Goal: Check status: Check status

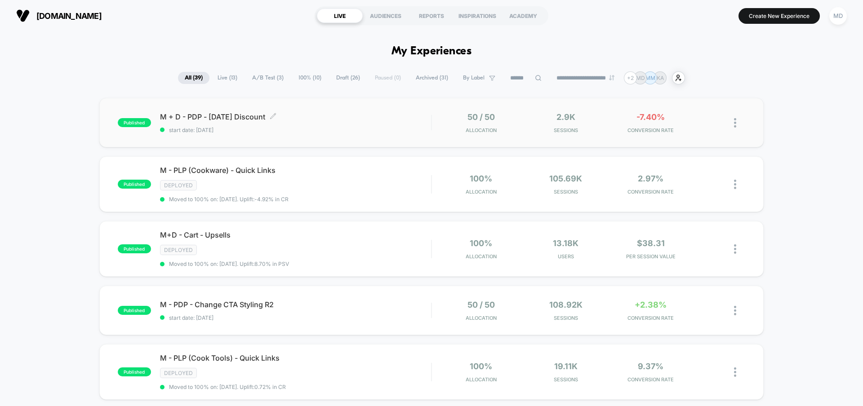
click at [384, 122] on div "M + D - PDP - [DATE] Discount Click to edit experience details Click to edit ex…" at bounding box center [295, 122] width 271 height 21
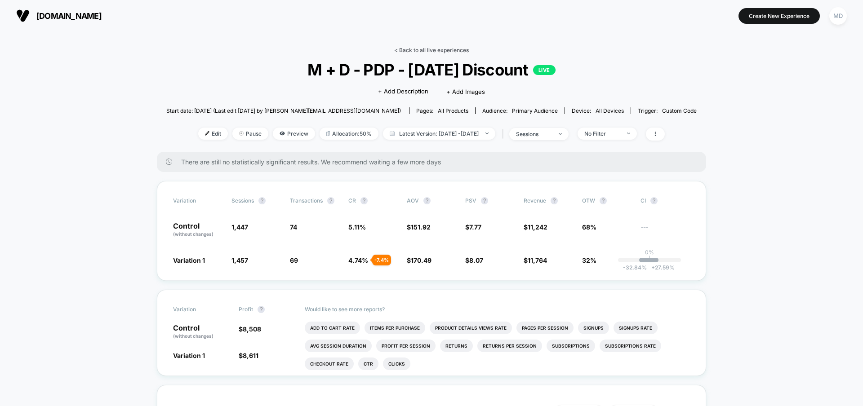
click at [414, 50] on link "< Back to all live experiences" at bounding box center [431, 50] width 75 height 7
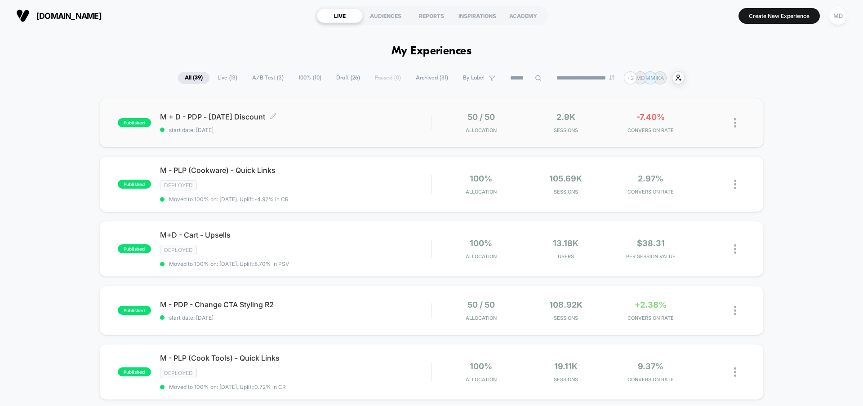
click at [362, 126] on div "M + D - PDP - [DATE] Discount Click to edit experience details Click to edit ex…" at bounding box center [295, 122] width 271 height 21
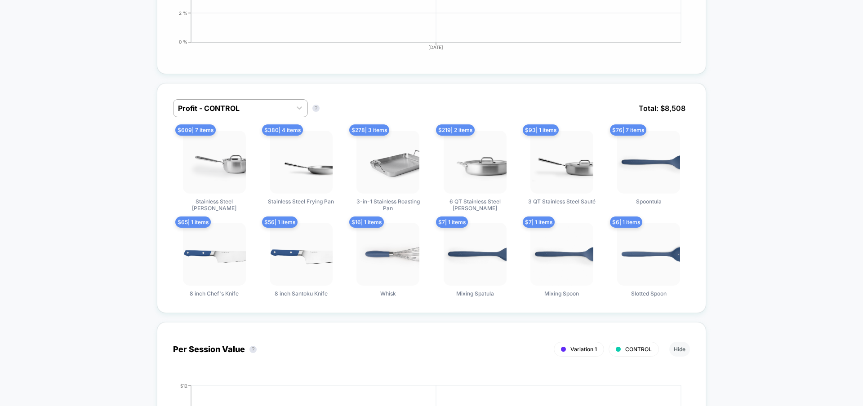
scroll to position [598, 0]
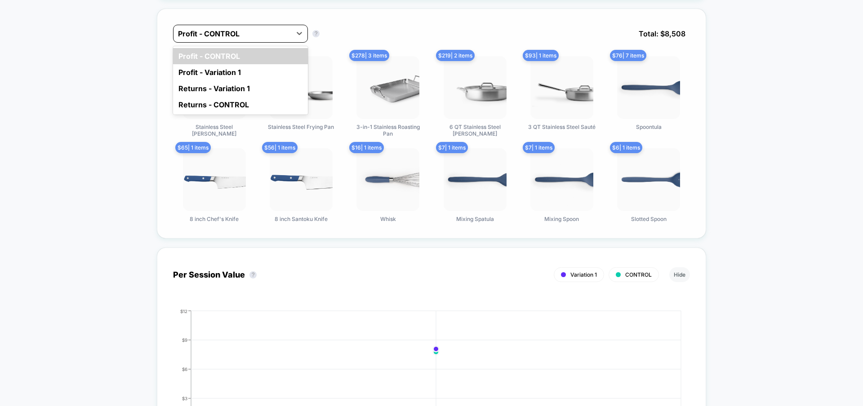
click at [285, 30] on div at bounding box center [232, 33] width 109 height 11
click at [279, 70] on div "Profit - Variation 1" at bounding box center [240, 72] width 135 height 16
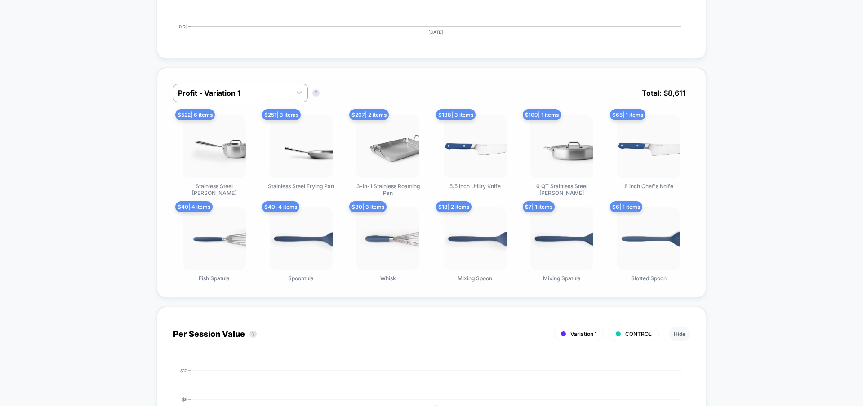
scroll to position [537, 0]
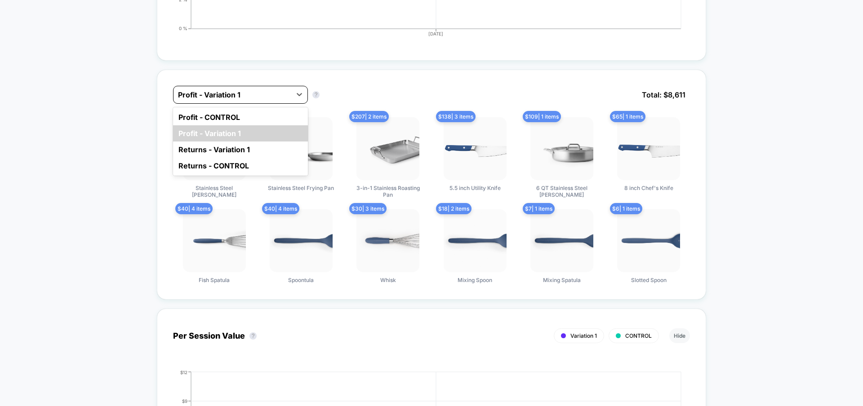
click at [249, 92] on div at bounding box center [232, 94] width 109 height 11
click at [248, 110] on div "Profit - CONTROL" at bounding box center [240, 117] width 135 height 16
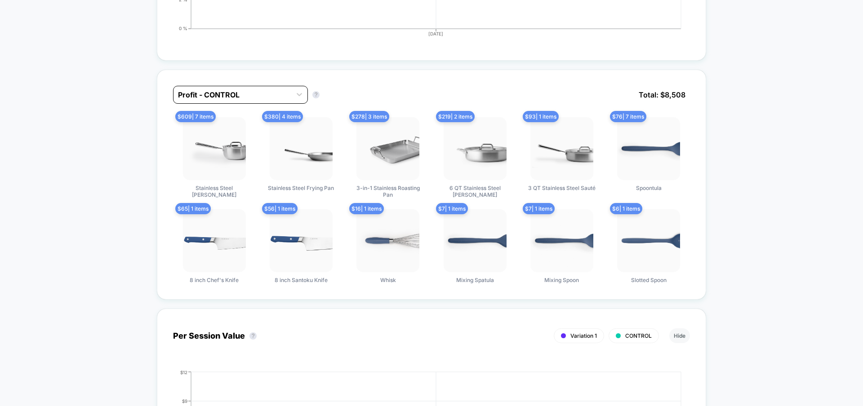
click at [256, 90] on div at bounding box center [232, 94] width 109 height 11
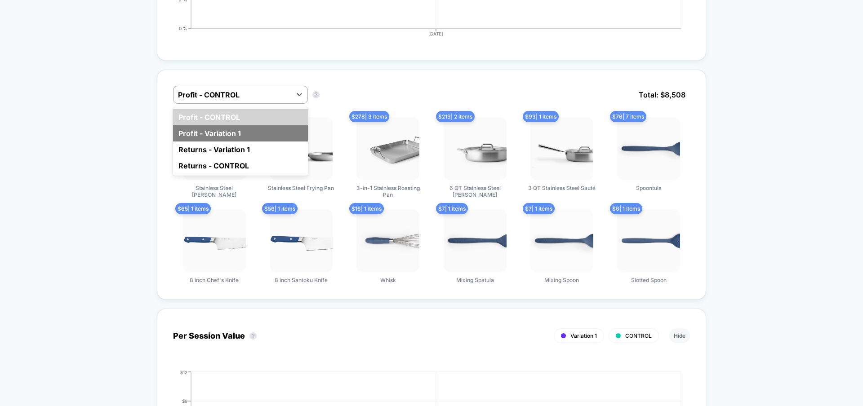
click at [256, 128] on div "Profit - Variation 1" at bounding box center [240, 133] width 135 height 16
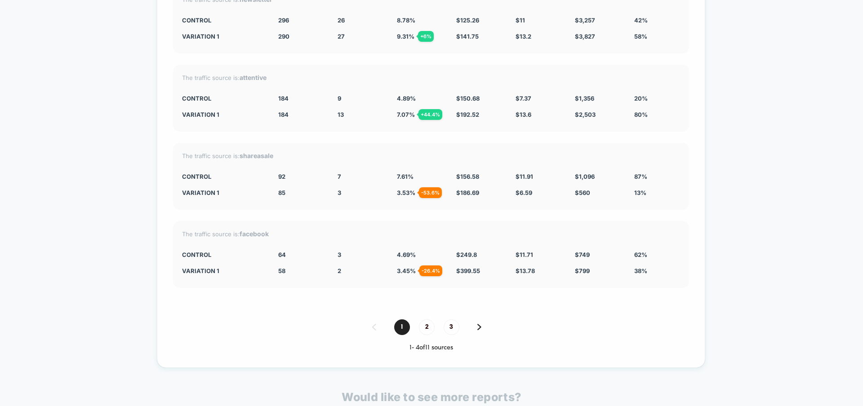
scroll to position [1707, 0]
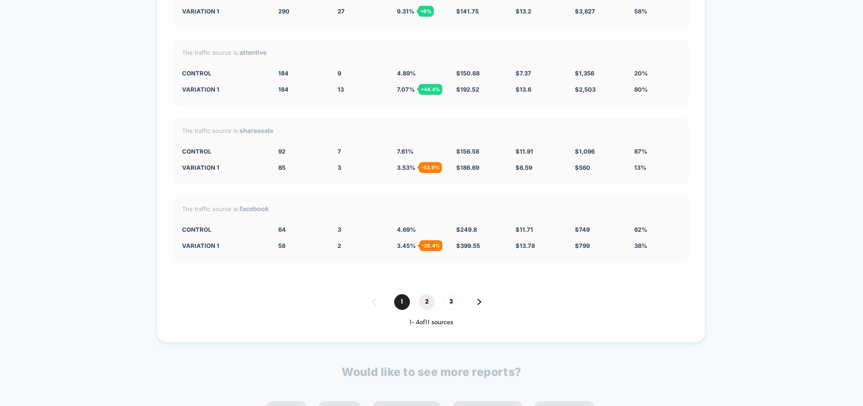
click at [430, 294] on span "2" at bounding box center [427, 302] width 16 height 16
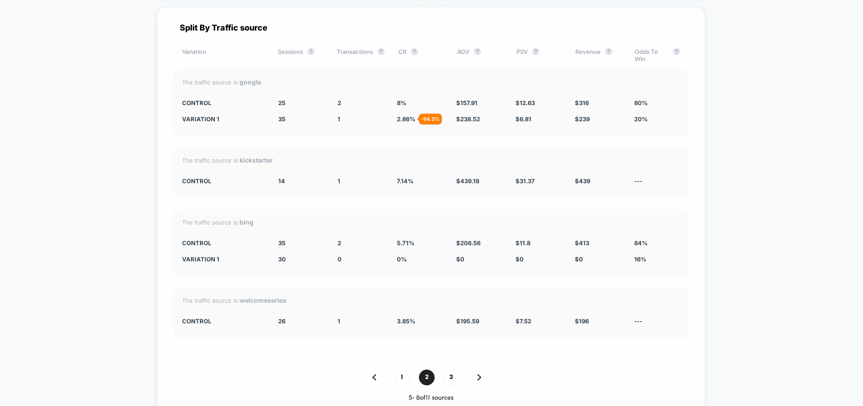
scroll to position [1613, 0]
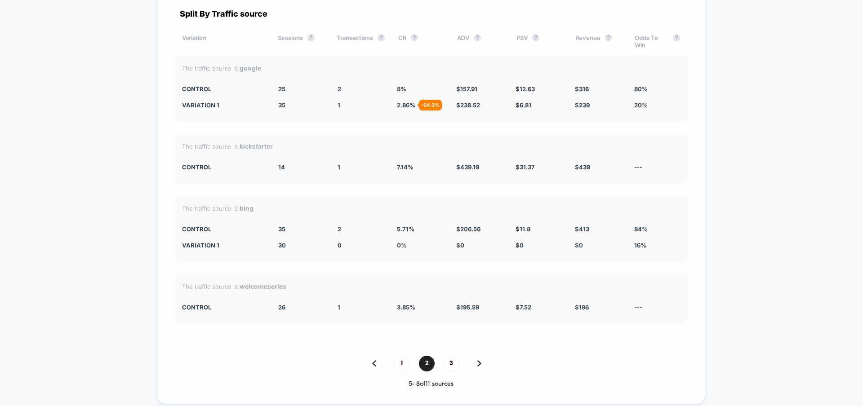
click at [483, 357] on div "1 2 3" at bounding box center [431, 364] width 516 height 16
click at [478, 360] on img at bounding box center [479, 363] width 4 height 6
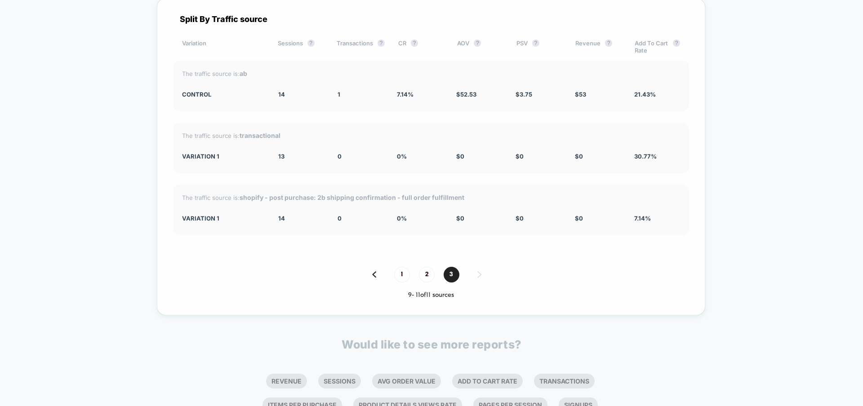
scroll to position [1609, 0]
click at [403, 267] on span "1" at bounding box center [402, 274] width 16 height 16
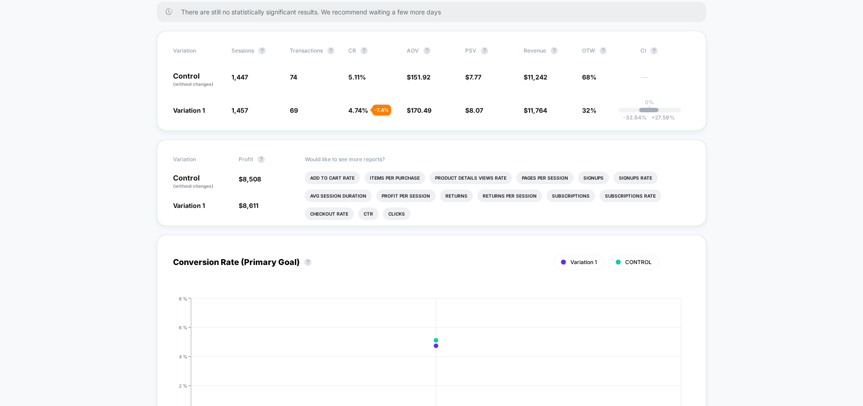
scroll to position [0, 0]
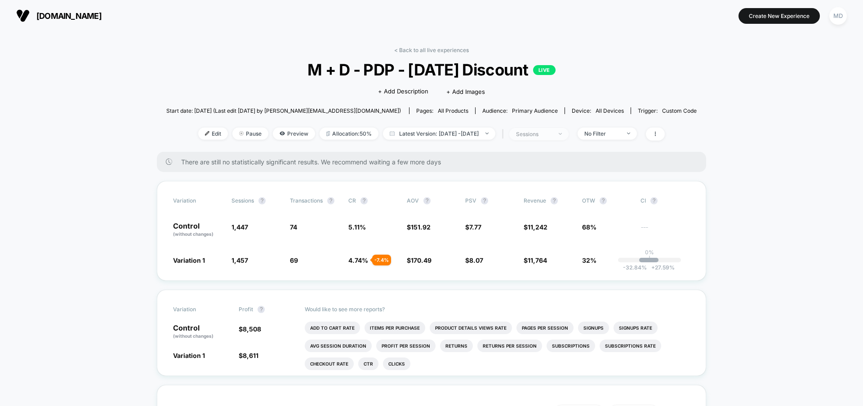
click at [565, 139] on span "sessions" at bounding box center [538, 134] width 59 height 12
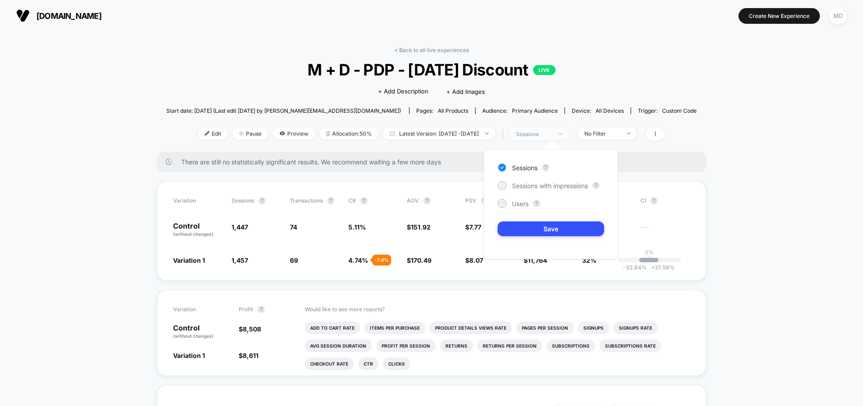
click at [568, 137] on span "sessions" at bounding box center [538, 134] width 59 height 12
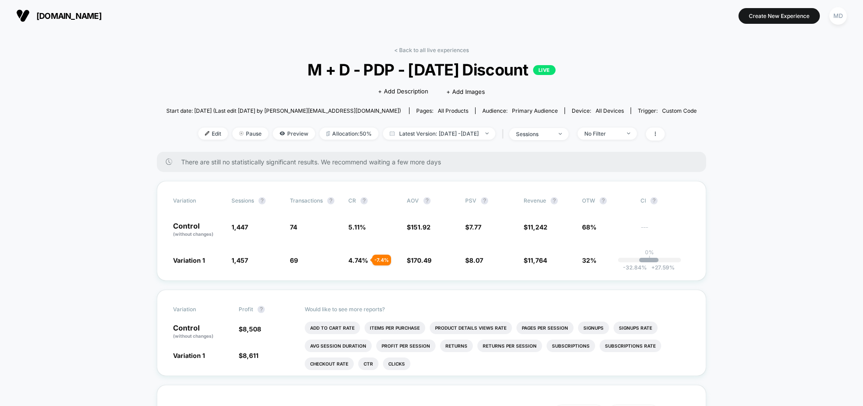
click at [632, 139] on div "Edit Pause Preview Allocation: 50% Latest Version: [DATE] - [DATE] | sessions N…" at bounding box center [431, 134] width 530 height 13
click at [620, 134] on div "No Filter" at bounding box center [602, 133] width 36 height 7
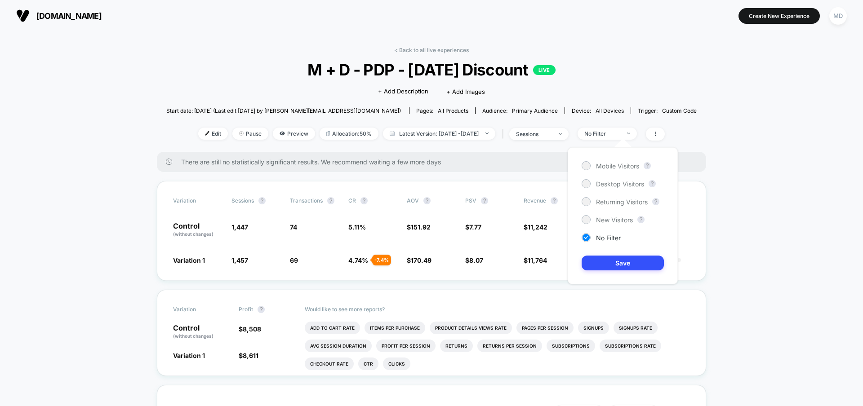
click at [677, 138] on div "Mobile Visitors ? Desktop Visitors ? Returning Visitors ? New Visitors ? No Fil…" at bounding box center [623, 215] width 128 height 155
click at [665, 137] on span at bounding box center [655, 134] width 19 height 13
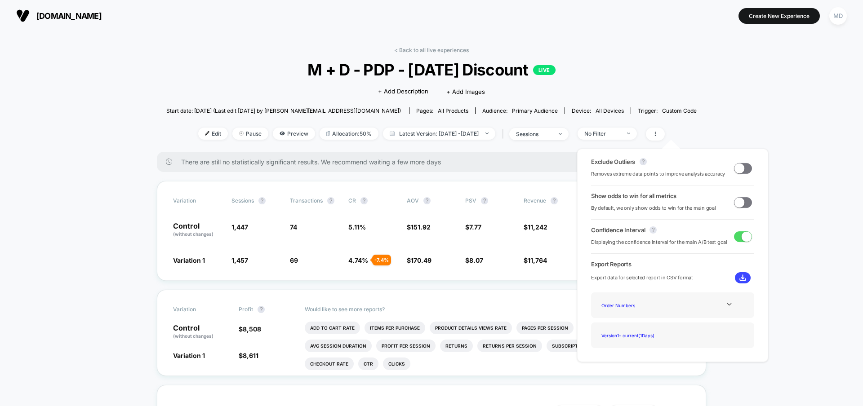
click at [740, 204] on span at bounding box center [739, 202] width 10 height 10
click at [726, 303] on icon at bounding box center [729, 304] width 7 height 7
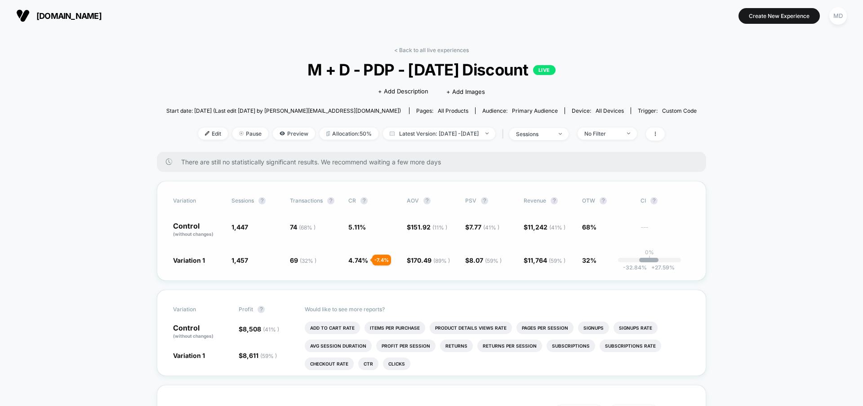
click at [438, 271] on div "Variation Sessions ? Transactions ? CR ? AOV ? PSV ? Revenue ? OTW ? CI ? Contr…" at bounding box center [431, 231] width 549 height 100
click at [428, 50] on link "< Back to all live experiences" at bounding box center [431, 50] width 75 height 7
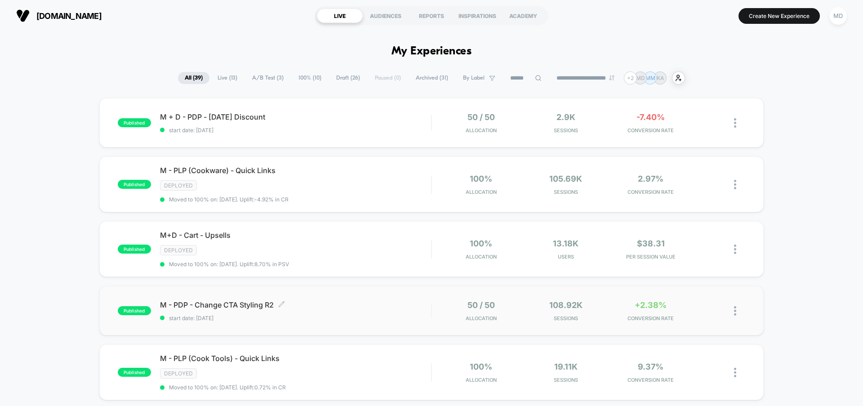
click at [371, 300] on span "M - PDP - Change CTA Styling R2 Click to edit experience details" at bounding box center [295, 304] width 271 height 9
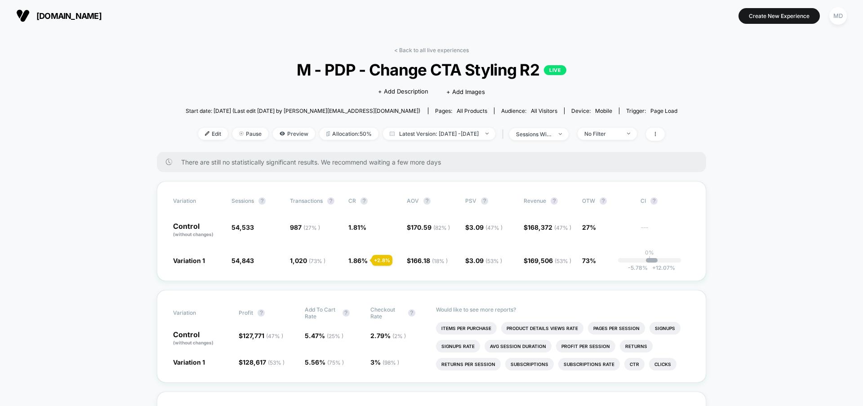
click at [418, 53] on div "< Back to all live experiences M - PDP - Change CTA Styling R2 LIVE Click to ed…" at bounding box center [432, 99] width 492 height 105
click at [416, 49] on link "< Back to all live experiences" at bounding box center [431, 50] width 75 height 7
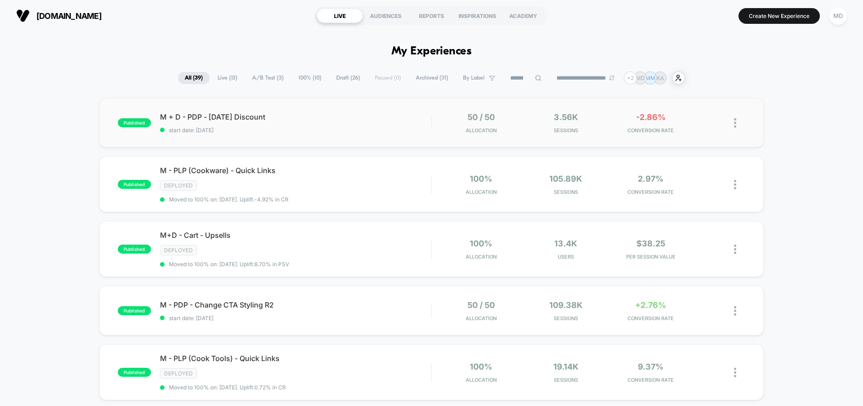
click at [375, 135] on div "published M + D - PDP - Labor Day Discount start date: 8/27/2025 50 / 50 Alloca…" at bounding box center [431, 122] width 664 height 49
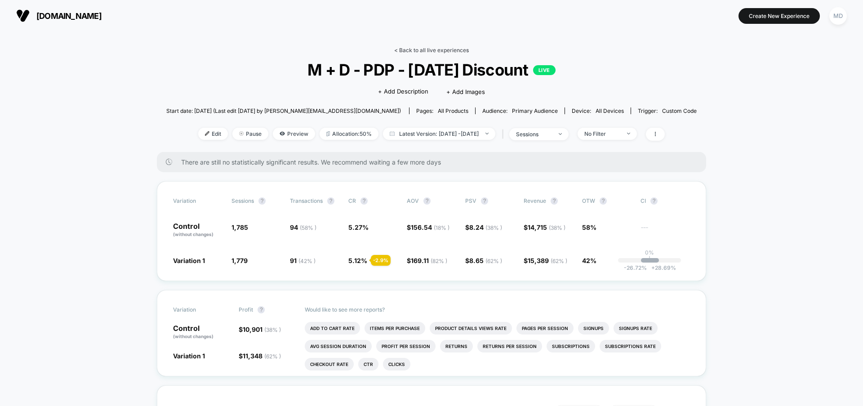
click at [457, 48] on link "< Back to all live experiences" at bounding box center [431, 50] width 75 height 7
